Goal: Information Seeking & Learning: Learn about a topic

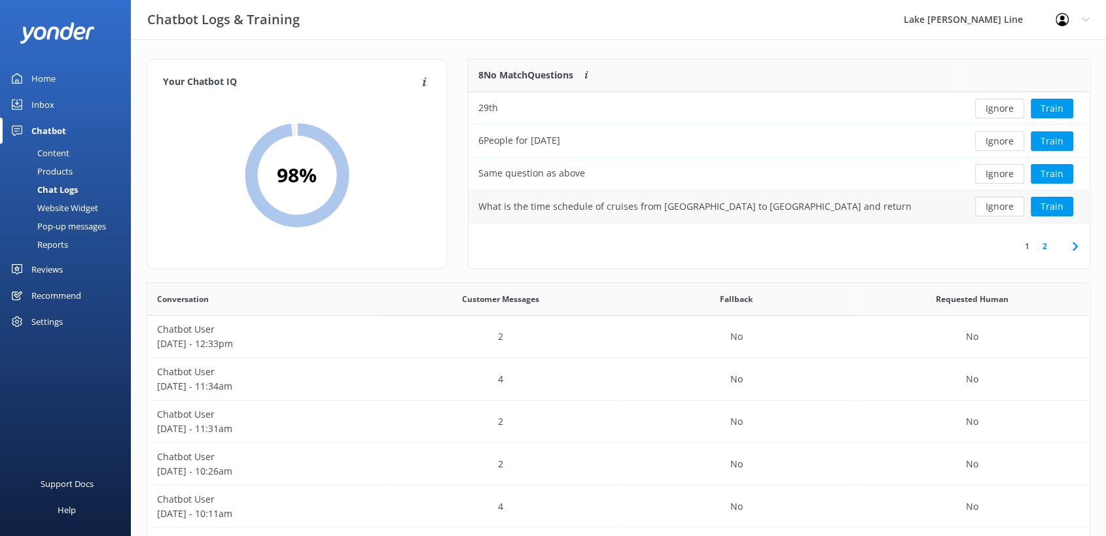
scroll to position [11, 11]
click at [52, 245] on div "Reports" at bounding box center [38, 244] width 60 height 18
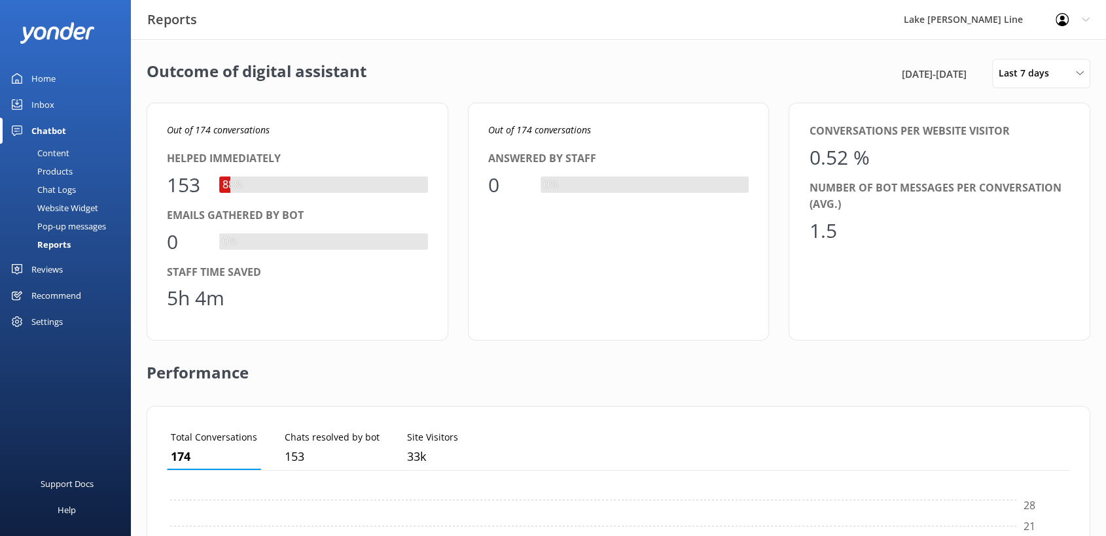
scroll to position [120, 891]
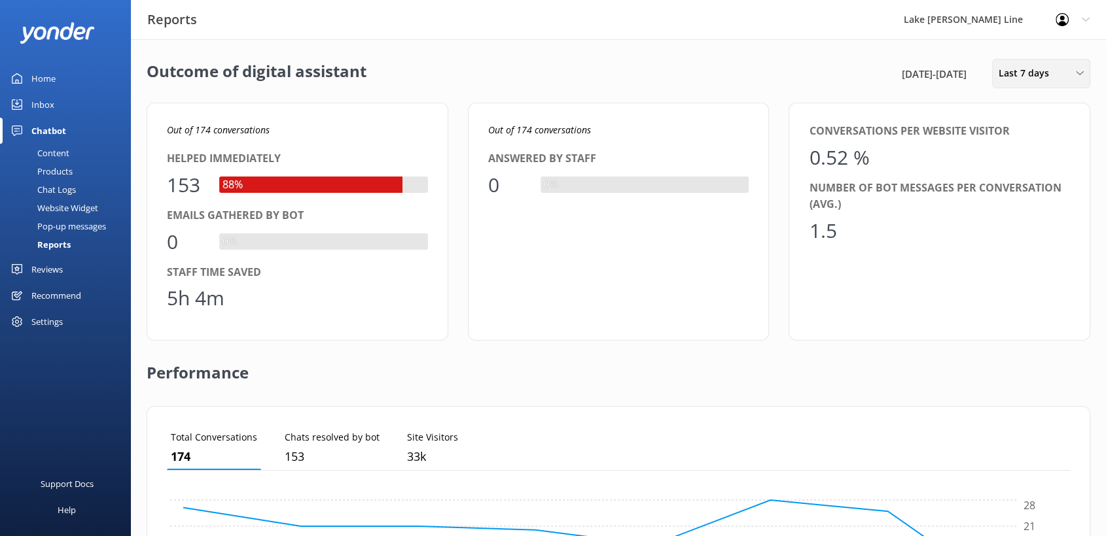
click at [1050, 71] on span "Last 7 days" at bounding box center [1027, 73] width 58 height 14
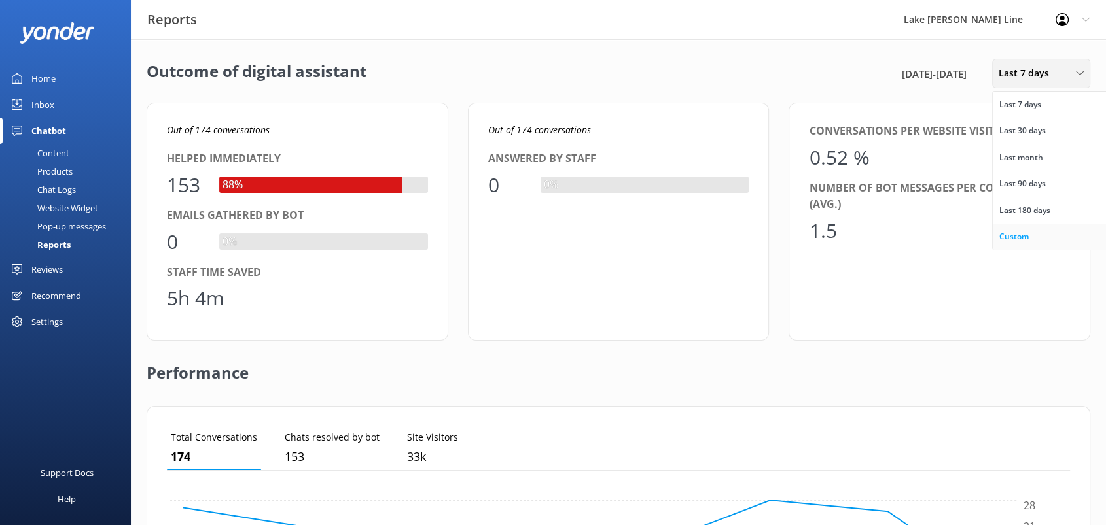
click at [1016, 234] on div "Custom" at bounding box center [1013, 236] width 29 height 13
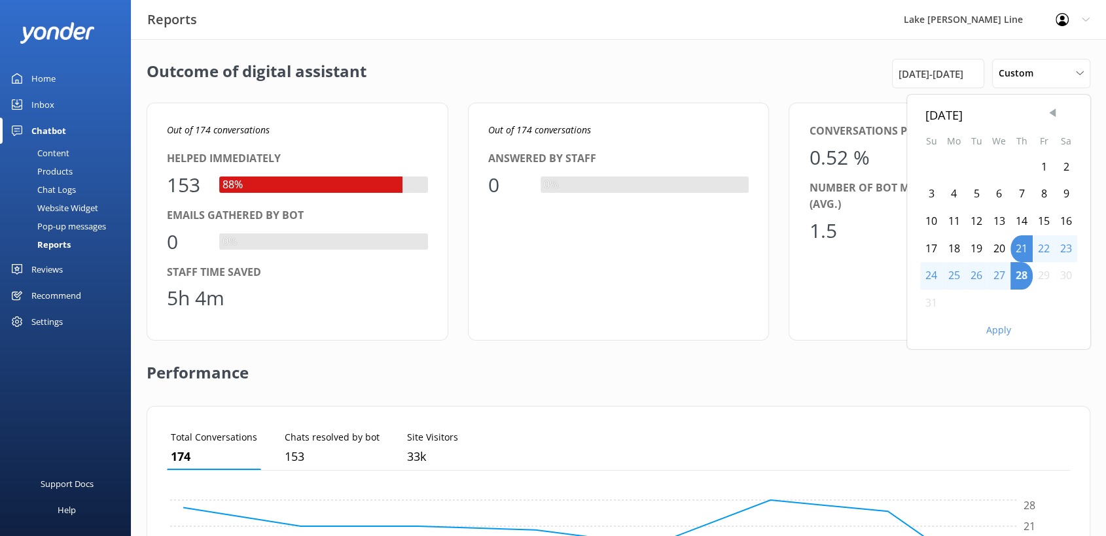
click at [1051, 111] on span "Previous Month" at bounding box center [1051, 113] width 13 height 13
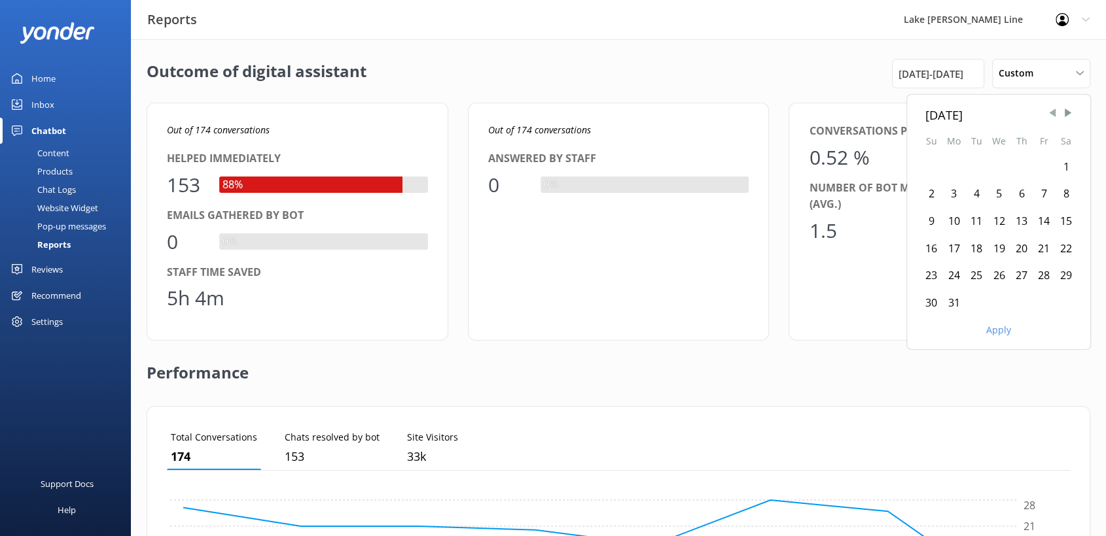
click at [1051, 111] on span "Previous Month" at bounding box center [1051, 113] width 13 height 13
click at [1062, 160] on div "1" at bounding box center [1065, 167] width 22 height 27
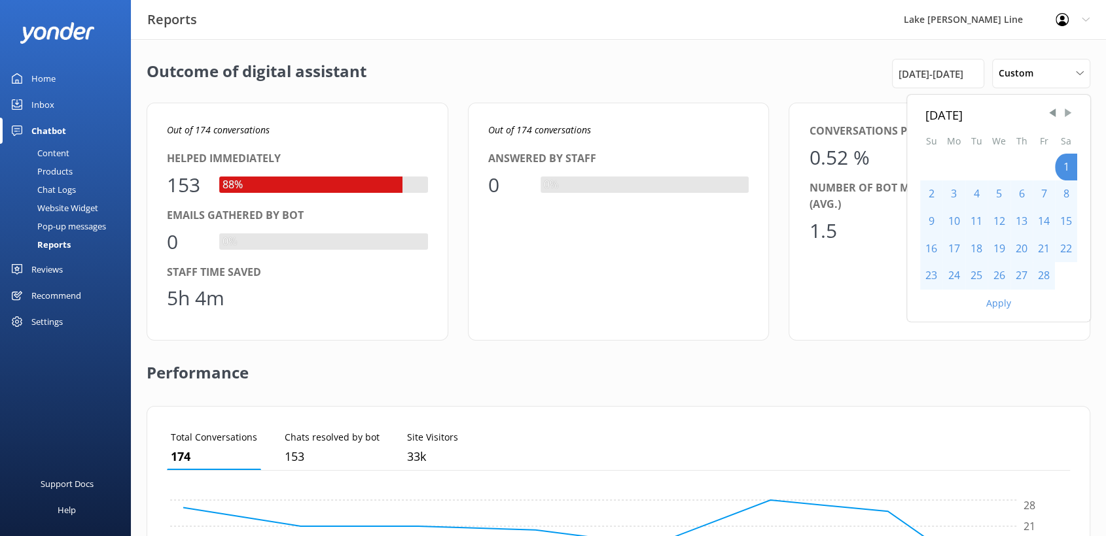
click at [1066, 111] on span "Next Month" at bounding box center [1067, 113] width 13 height 13
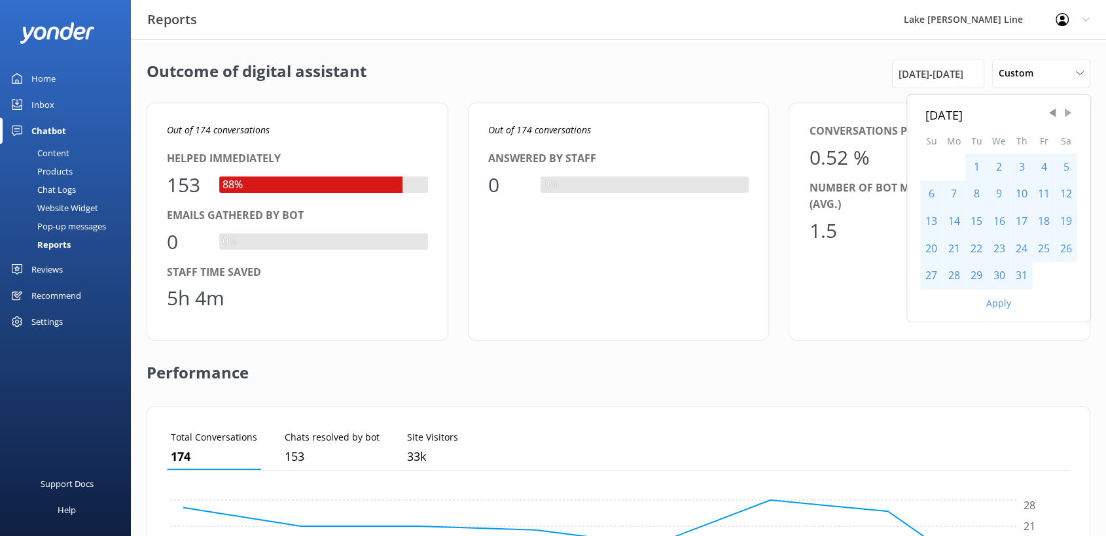
click at [1066, 111] on span "Next Month" at bounding box center [1067, 113] width 13 height 13
drag, startPoint x: 1022, startPoint y: 283, endPoint x: 1020, endPoint y: 305, distance: 22.3
click at [1022, 282] on div "28" at bounding box center [1021, 275] width 22 height 27
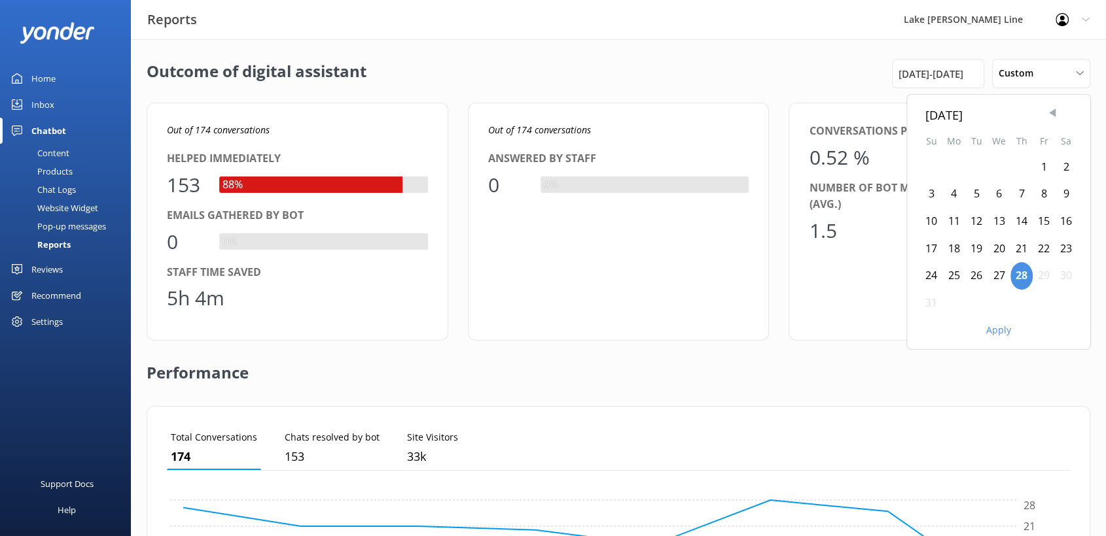
click at [1045, 116] on span "Previous Month" at bounding box center [1051, 113] width 13 height 13
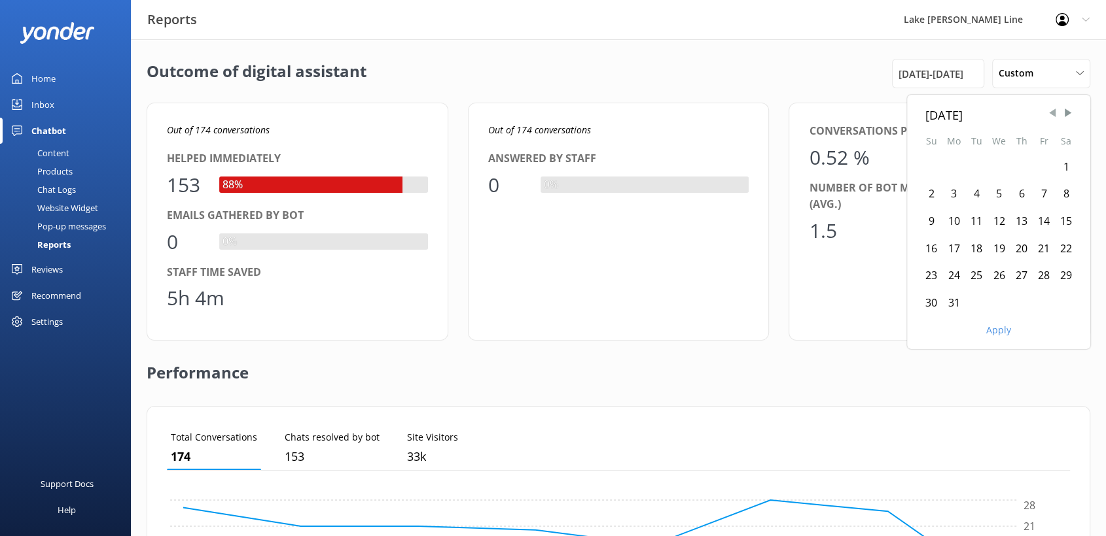
click at [1045, 116] on span "Previous Month" at bounding box center [1051, 113] width 13 height 13
click at [1000, 167] on div "1" at bounding box center [998, 167] width 23 height 27
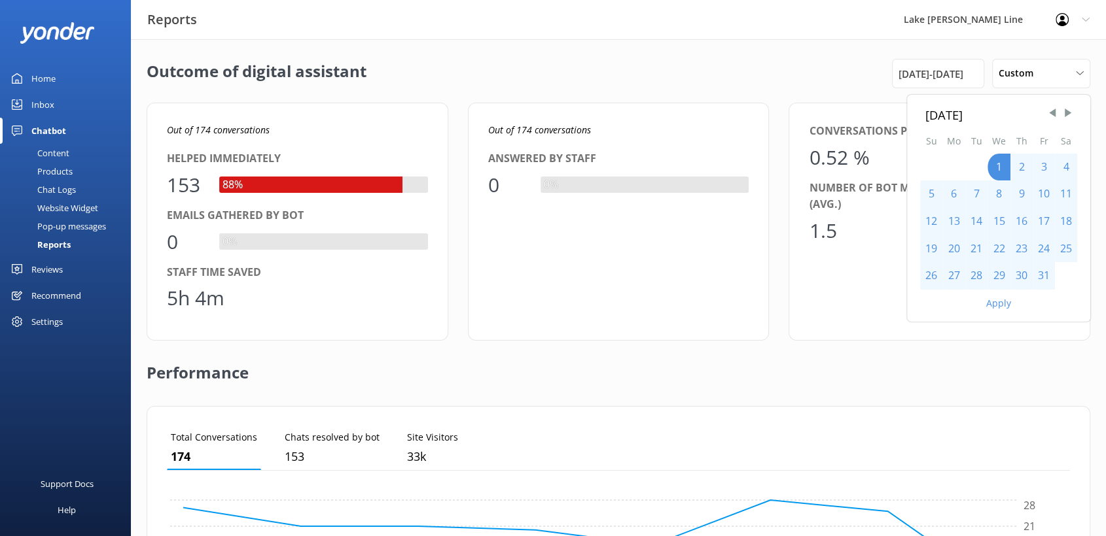
click at [994, 307] on button "Apply" at bounding box center [998, 303] width 25 height 9
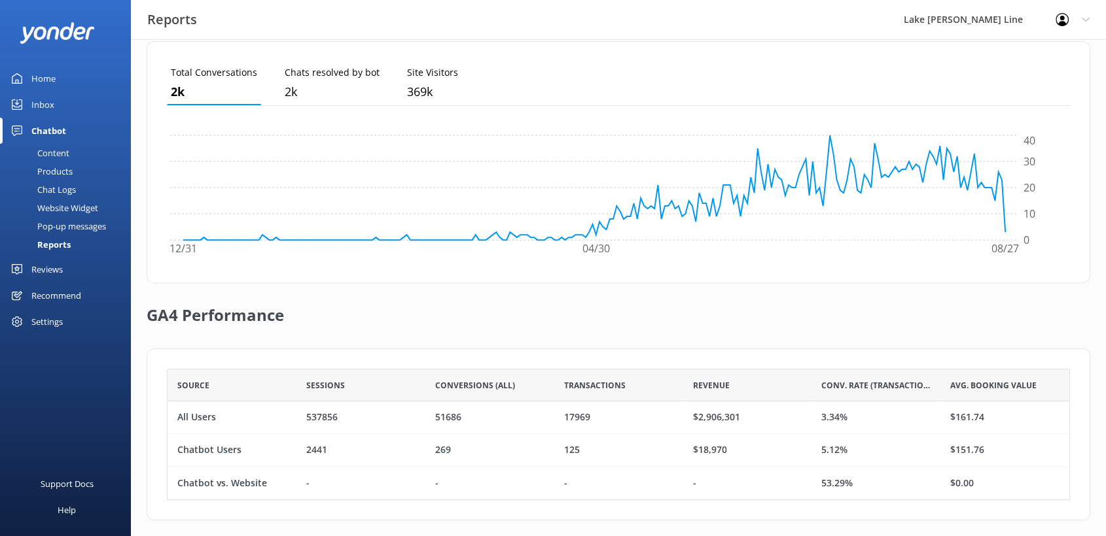
scroll to position [406, 0]
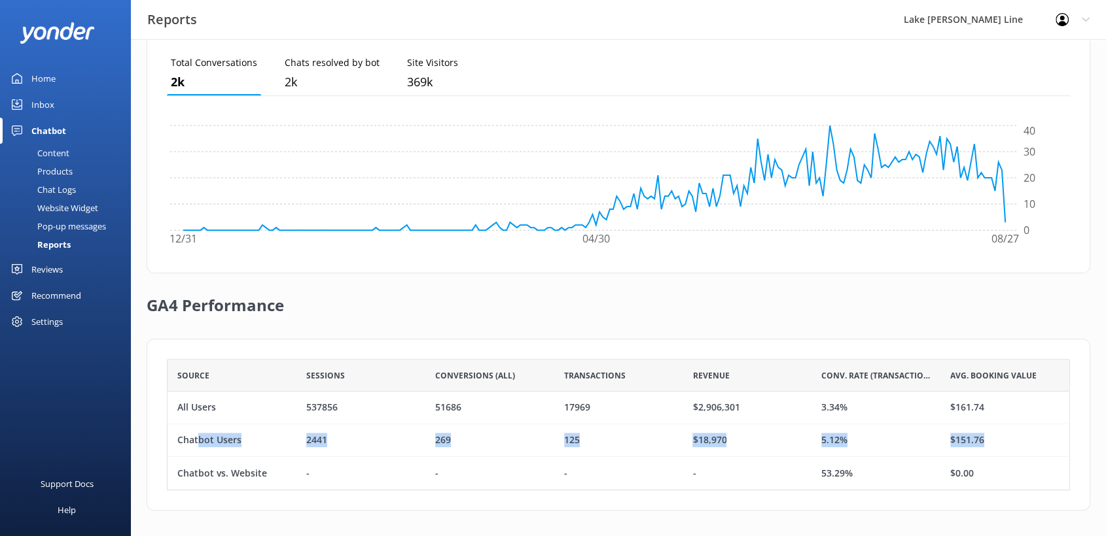
drag, startPoint x: 200, startPoint y: 438, endPoint x: 1008, endPoint y: 445, distance: 807.9
click at [1008, 445] on div "Chatbot Users 2441 269 125 $18,970 5.12% $151.76" at bounding box center [618, 441] width 903 height 33
click at [1015, 442] on div "$151.76" at bounding box center [1004, 441] width 129 height 33
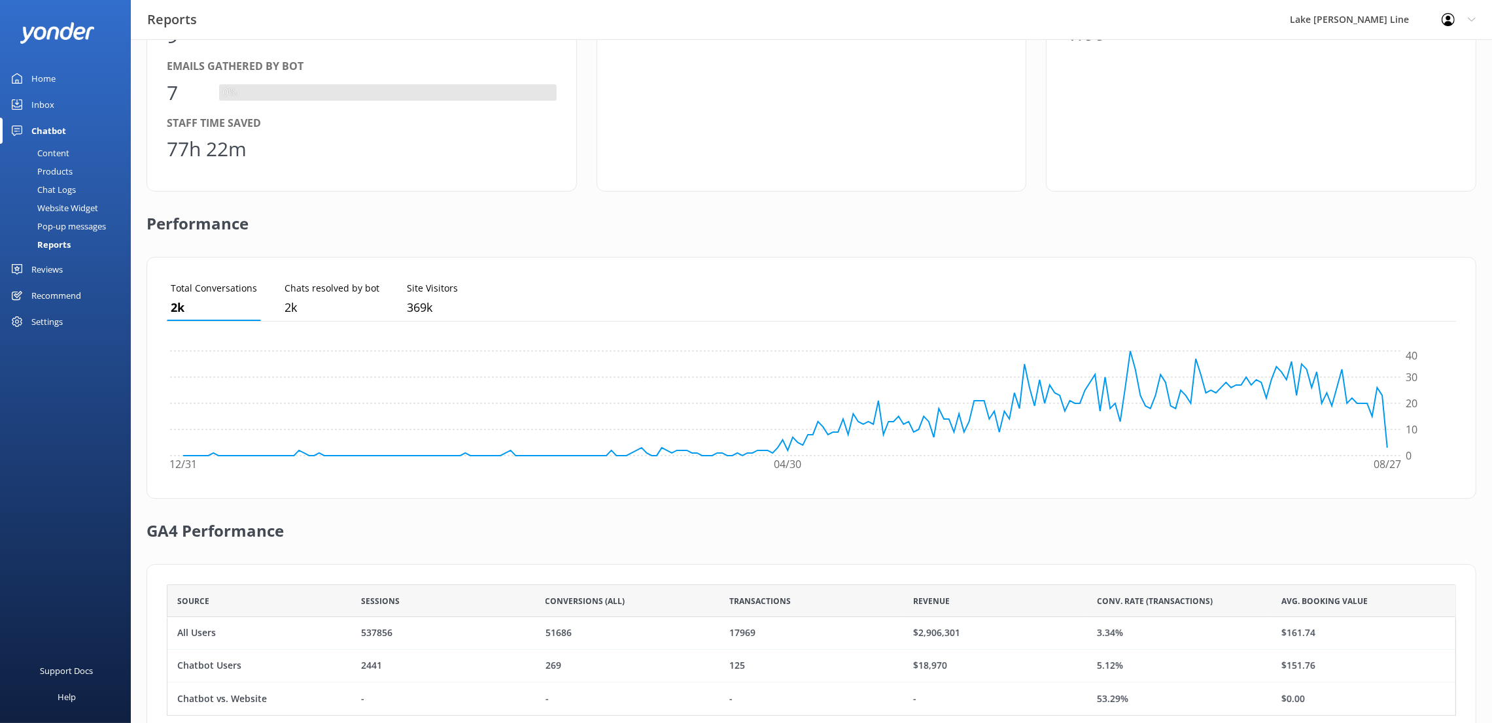
scroll to position [220, 0]
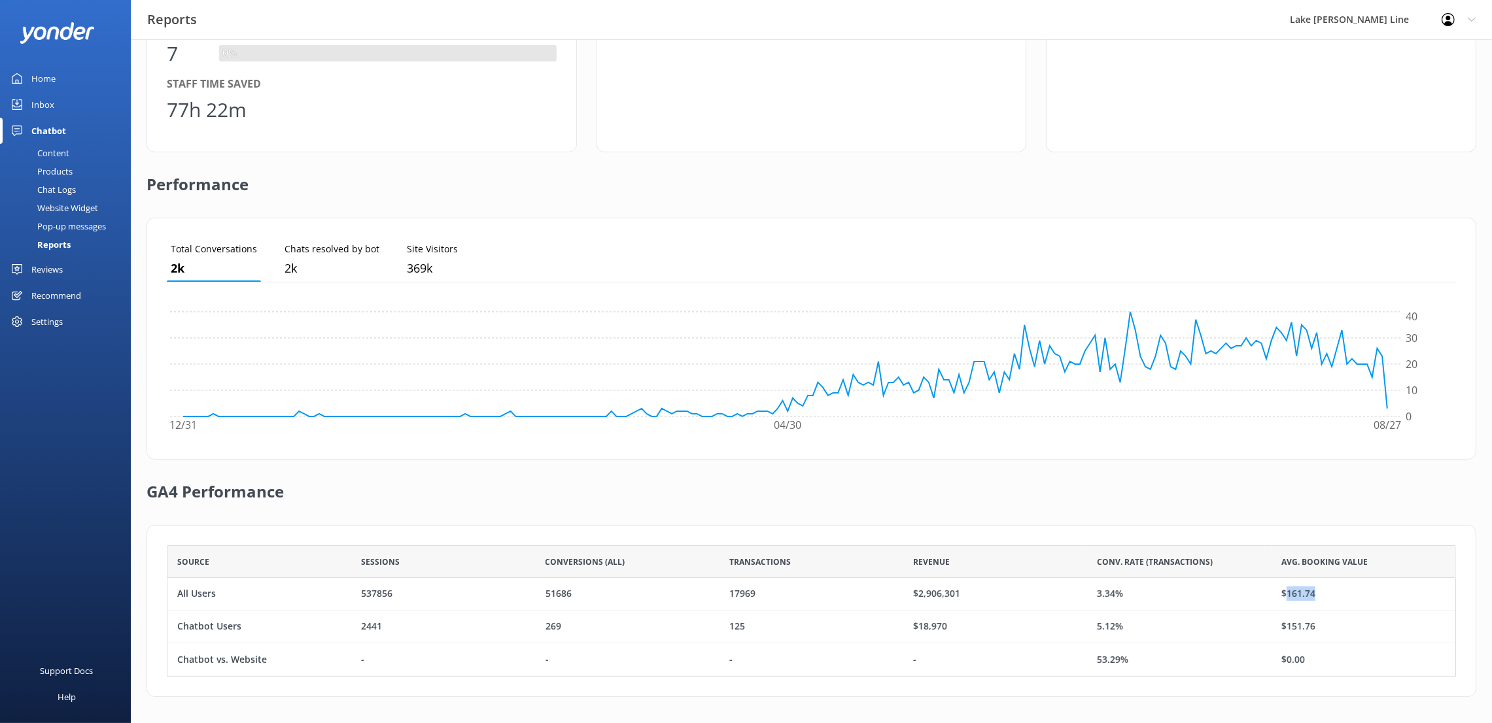
drag, startPoint x: 1294, startPoint y: 593, endPoint x: 1338, endPoint y: 590, distance: 43.9
click at [1116, 536] on div "$161.74" at bounding box center [1364, 594] width 184 height 33
drag, startPoint x: 897, startPoint y: 587, endPoint x: 911, endPoint y: 566, distance: 24.9
click at [167, 536] on div "Source Sessions Conversions (All) Transactions Revenue Conv. Rate (Transactions…" at bounding box center [167, 611] width 0 height 131
click at [984, 536] on div "$2,906,301" at bounding box center [995, 594] width 184 height 33
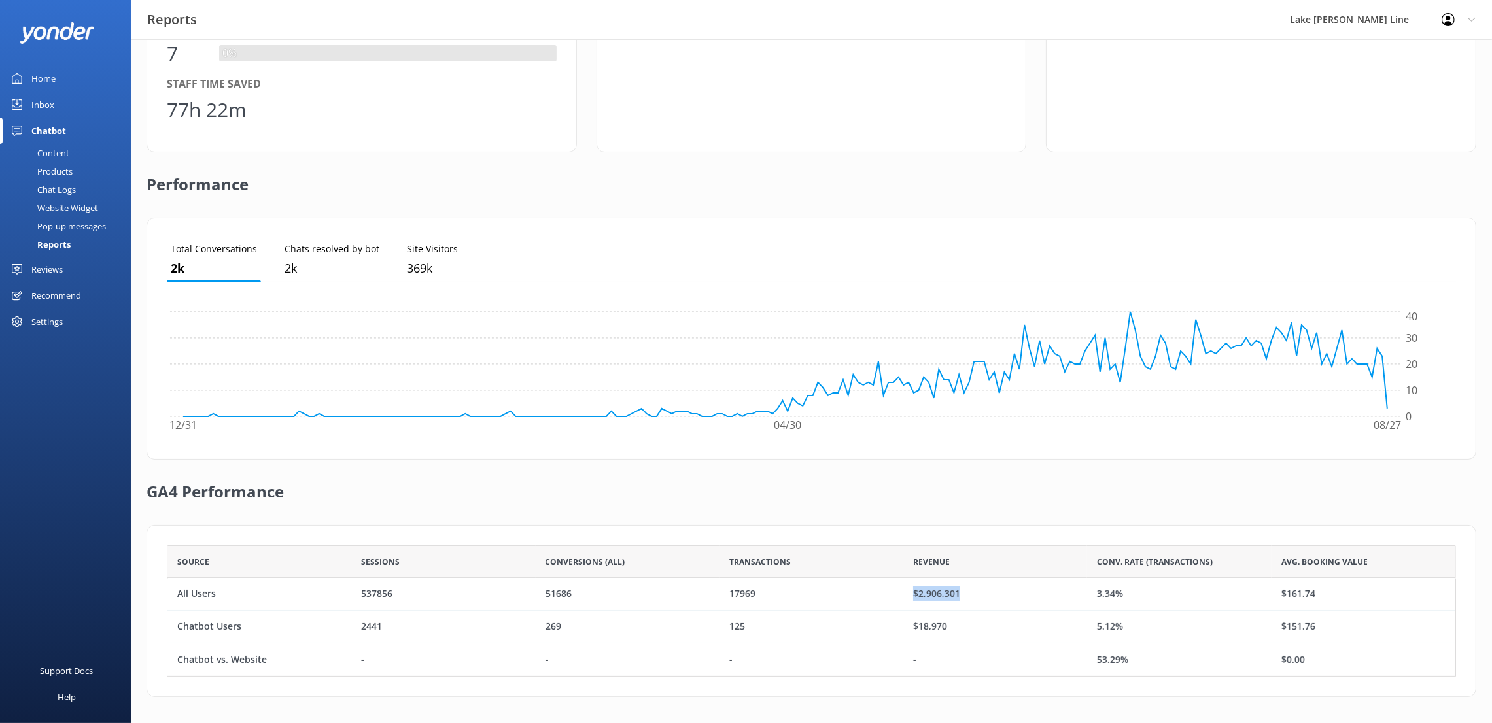
drag, startPoint x: 961, startPoint y: 596, endPoint x: 886, endPoint y: 593, distance: 75.3
click at [886, 536] on div "All Users 537856 51686 17969 $2,906,301 3.34% $161.74" at bounding box center [811, 594] width 1289 height 33
click at [872, 536] on div "17969" at bounding box center [812, 594] width 184 height 33
click at [33, 264] on div "Reviews" at bounding box center [46, 269] width 31 height 26
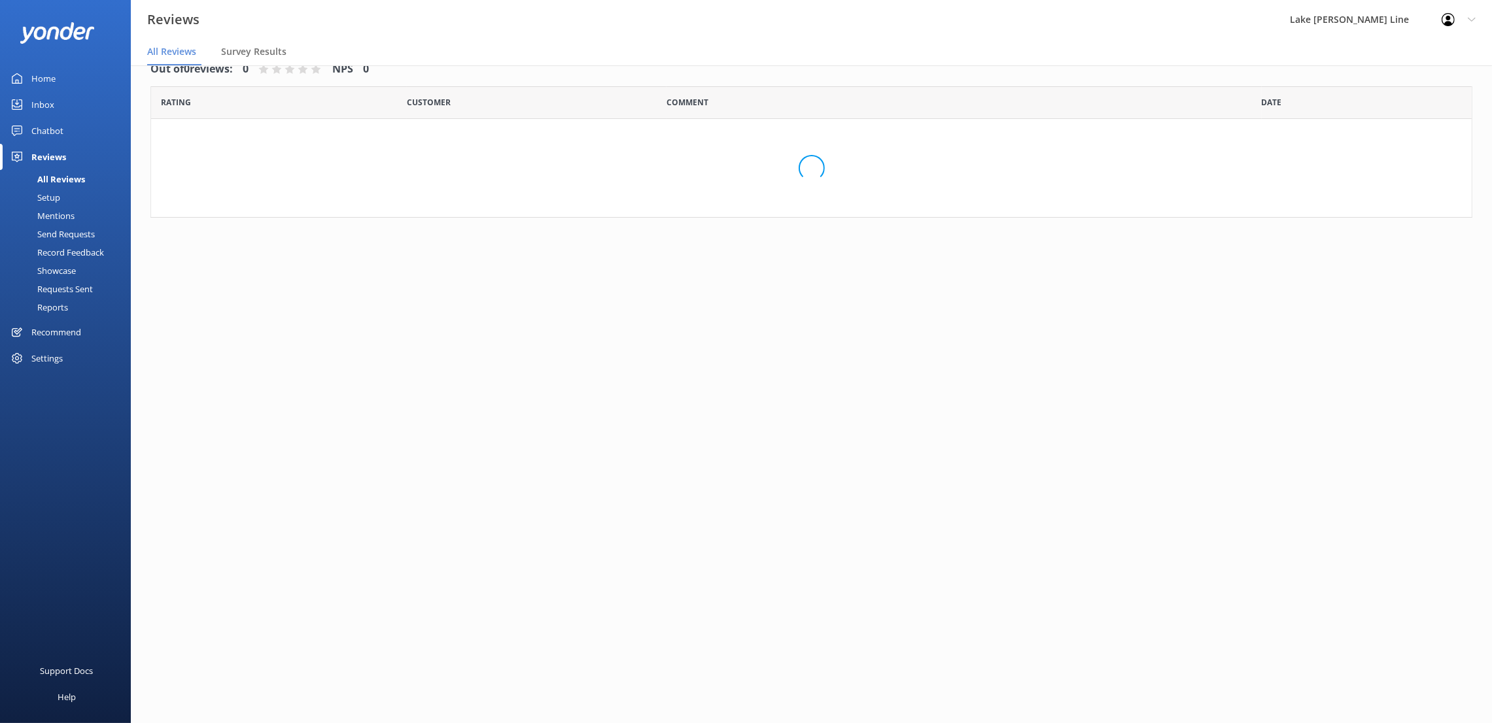
scroll to position [26, 0]
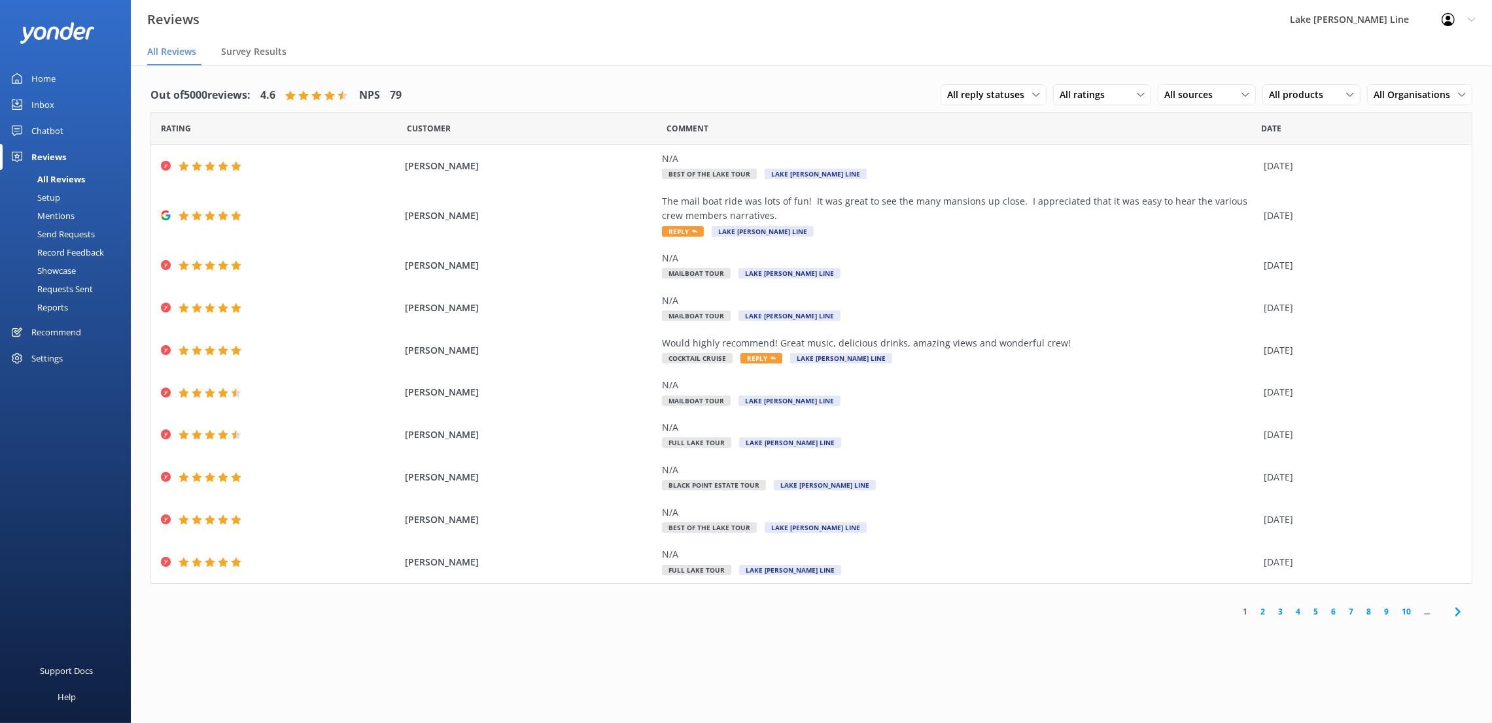
click at [46, 309] on div "Reports" at bounding box center [38, 307] width 60 height 18
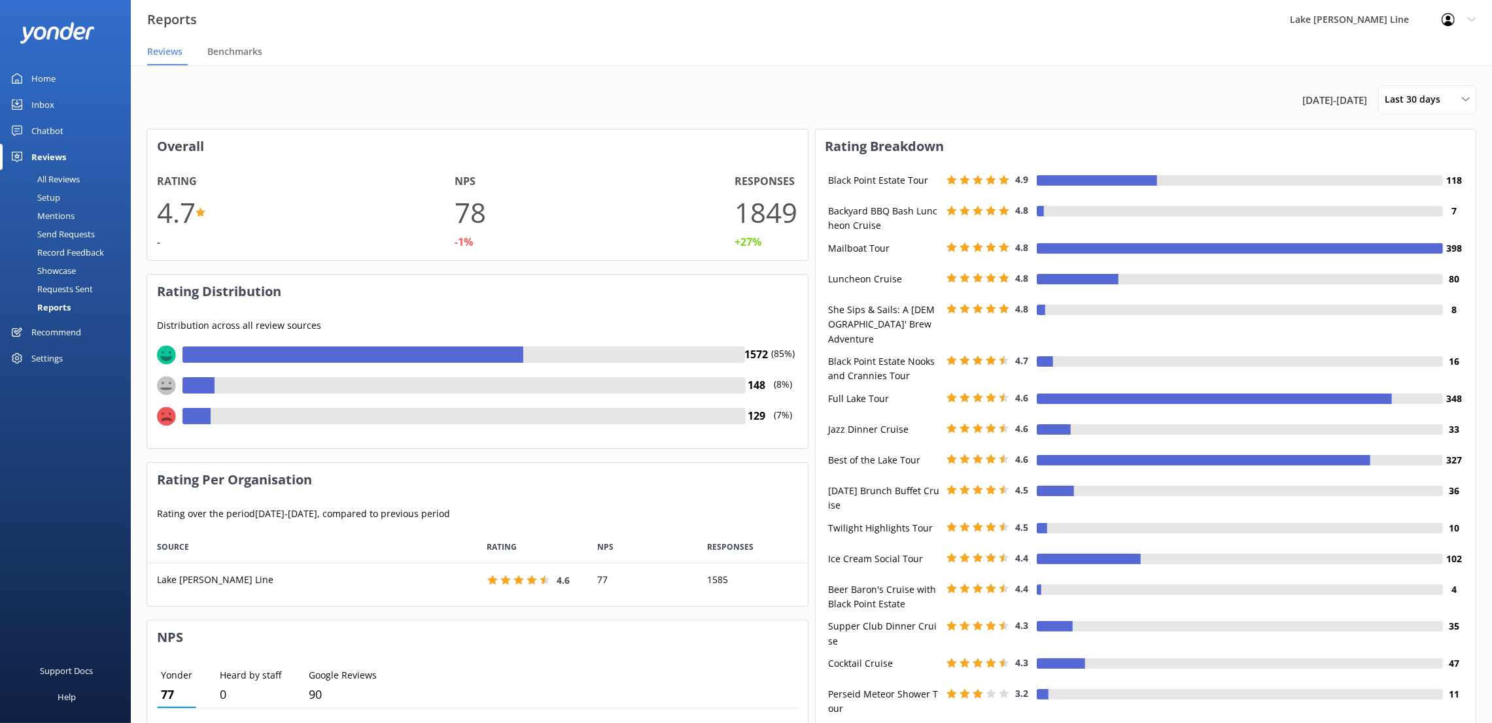
scroll to position [60, 645]
